Goal: Information Seeking & Learning: Learn about a topic

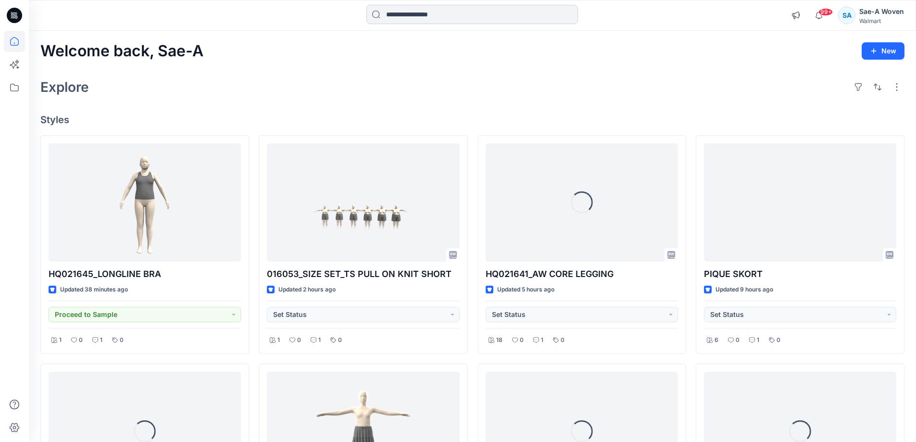
click at [497, 26] on div "99+ Notifications Sae-A Virtual 3d Team shared 016053_SIZE SET_TS PULL ON KNIT …" at bounding box center [473, 15] width 888 height 31
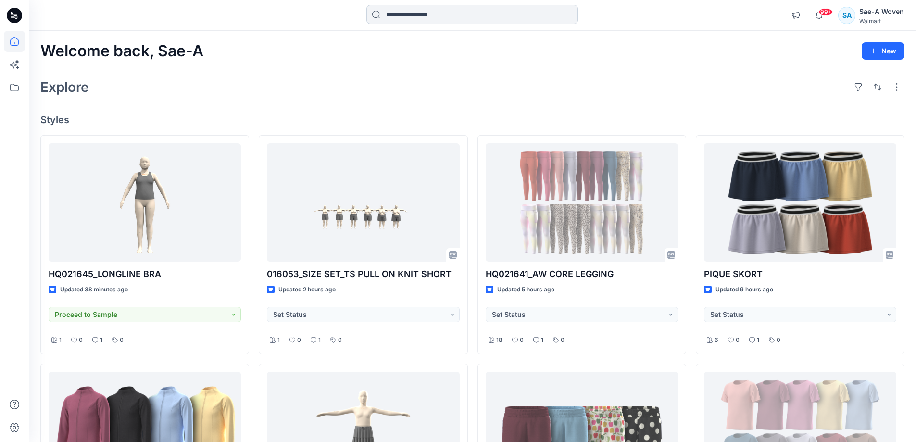
click at [497, 23] on input at bounding box center [473, 14] width 212 height 19
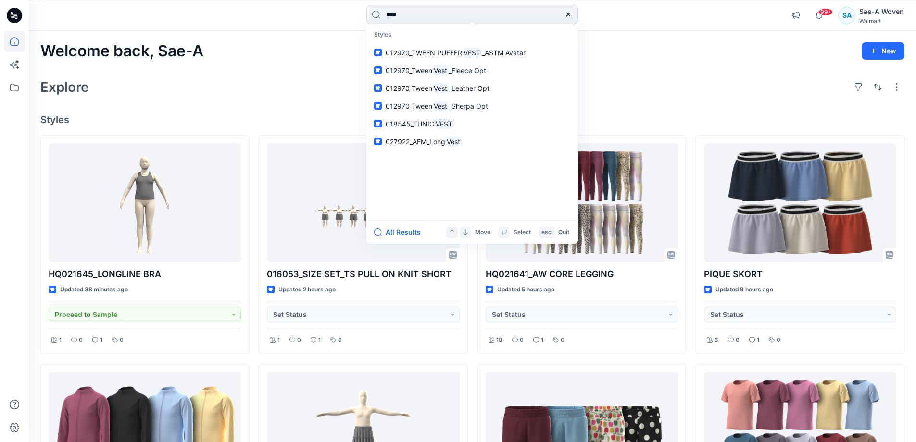
drag, startPoint x: 312, startPoint y: 13, endPoint x: 290, endPoint y: 13, distance: 22.1
click at [290, 13] on div "**** Styles 012970_TWEEN PUFFER VEST _ASTM Avatar 012970_Tween Vest _Fleece Opt…" at bounding box center [473, 15] width 444 height 21
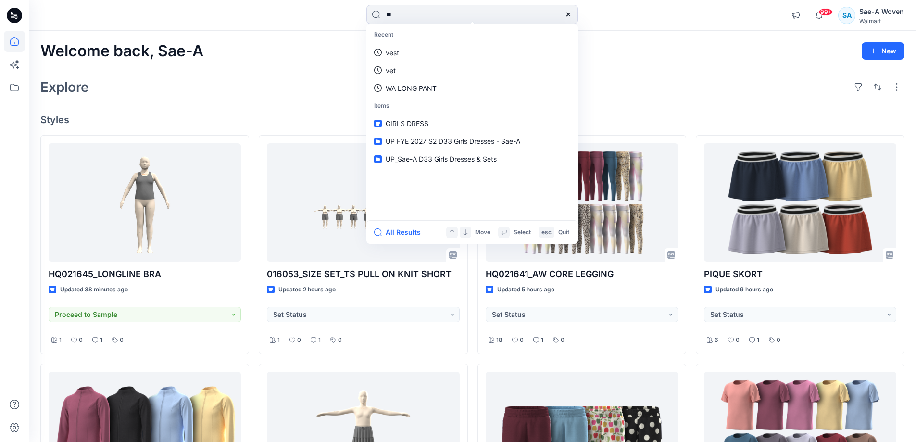
type input "*"
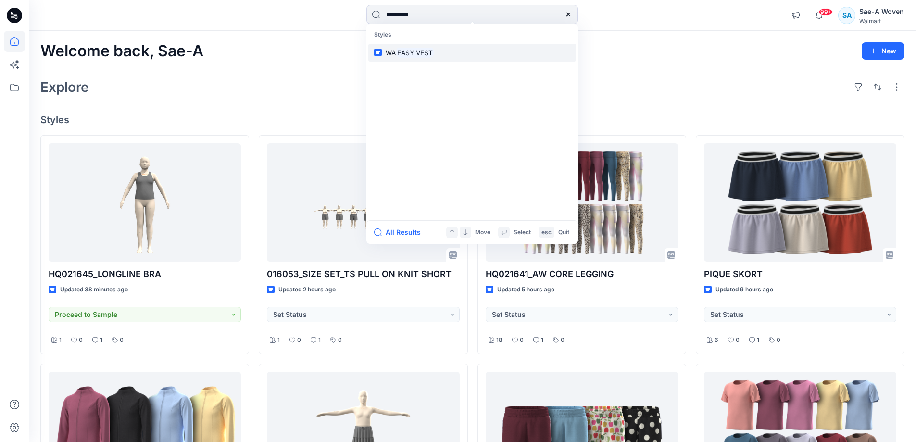
type input "*********"
click at [455, 51] on link "WA EASY VEST" at bounding box center [473, 53] width 208 height 18
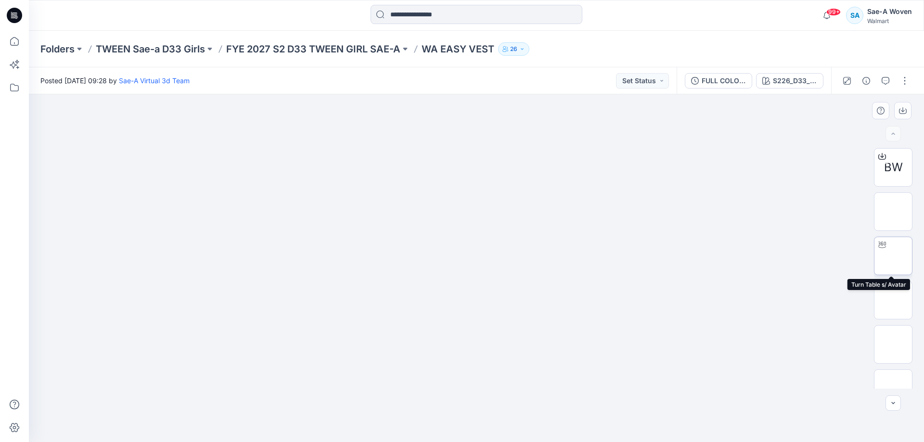
click at [893, 256] on img at bounding box center [893, 256] width 0 height 0
drag, startPoint x: 704, startPoint y: 14, endPoint x: 699, endPoint y: 21, distance: 8.6
click at [704, 14] on div "99+ Notifications Sae-A Virtual 3d Team shared 016053_SIZE SET_TS PULL ON KNIT …" at bounding box center [476, 15] width 894 height 21
drag, startPoint x: 502, startPoint y: 412, endPoint x: 445, endPoint y: 415, distance: 57.3
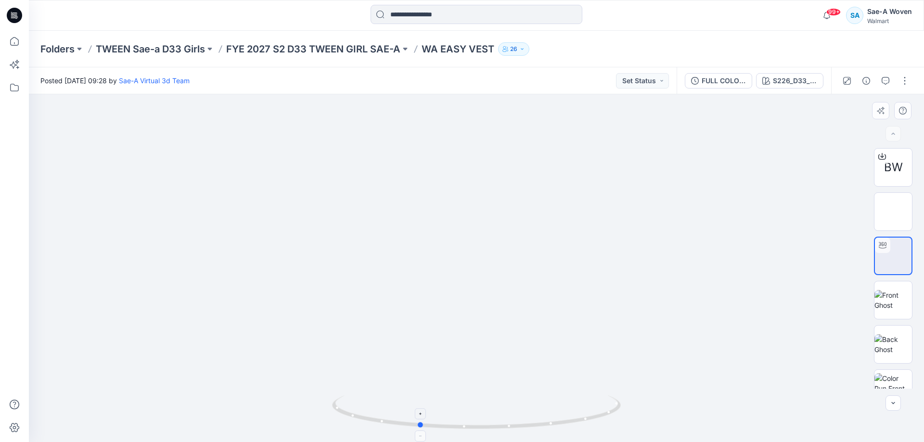
click at [445, 415] on icon at bounding box center [477, 413] width 291 height 36
click at [94, 231] on div at bounding box center [476, 268] width 895 height 348
drag, startPoint x: 623, startPoint y: 265, endPoint x: 509, endPoint y: 257, distance: 114.3
click at [509, 257] on div at bounding box center [476, 268] width 895 height 348
drag, startPoint x: 513, startPoint y: 259, endPoint x: 542, endPoint y: 256, distance: 28.5
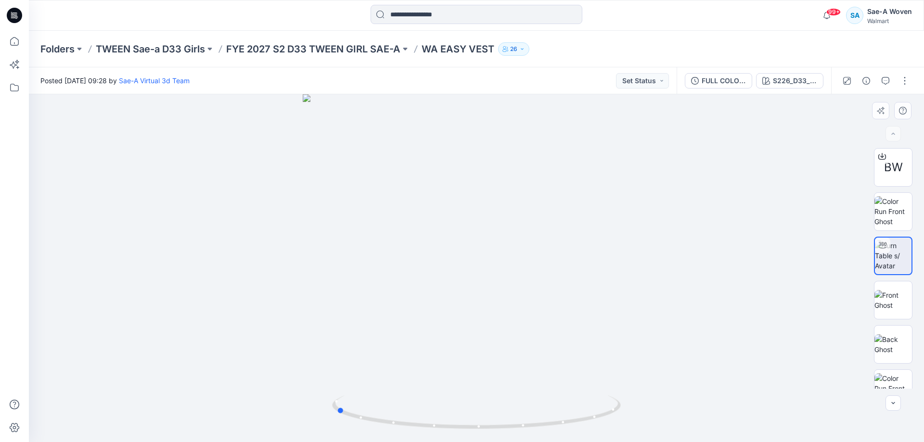
click at [542, 256] on div at bounding box center [476, 268] width 895 height 348
